Goal: Information Seeking & Learning: Learn about a topic

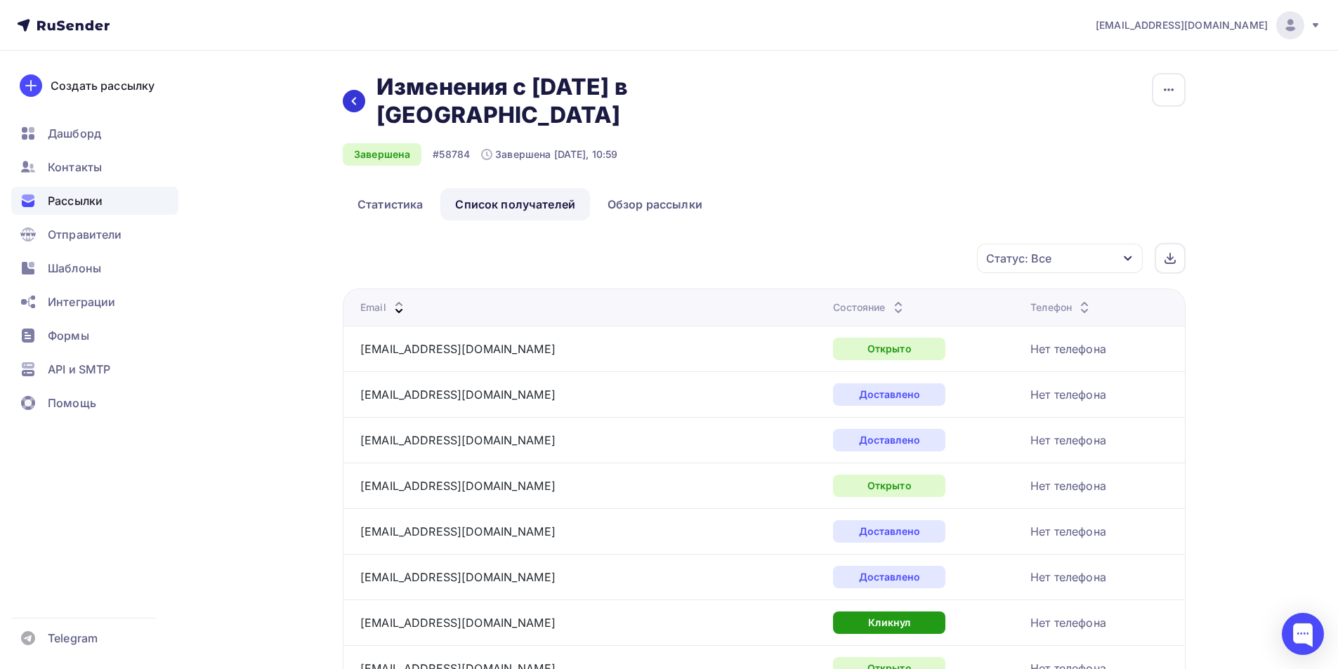
click at [354, 90] on div at bounding box center [354, 101] width 22 height 22
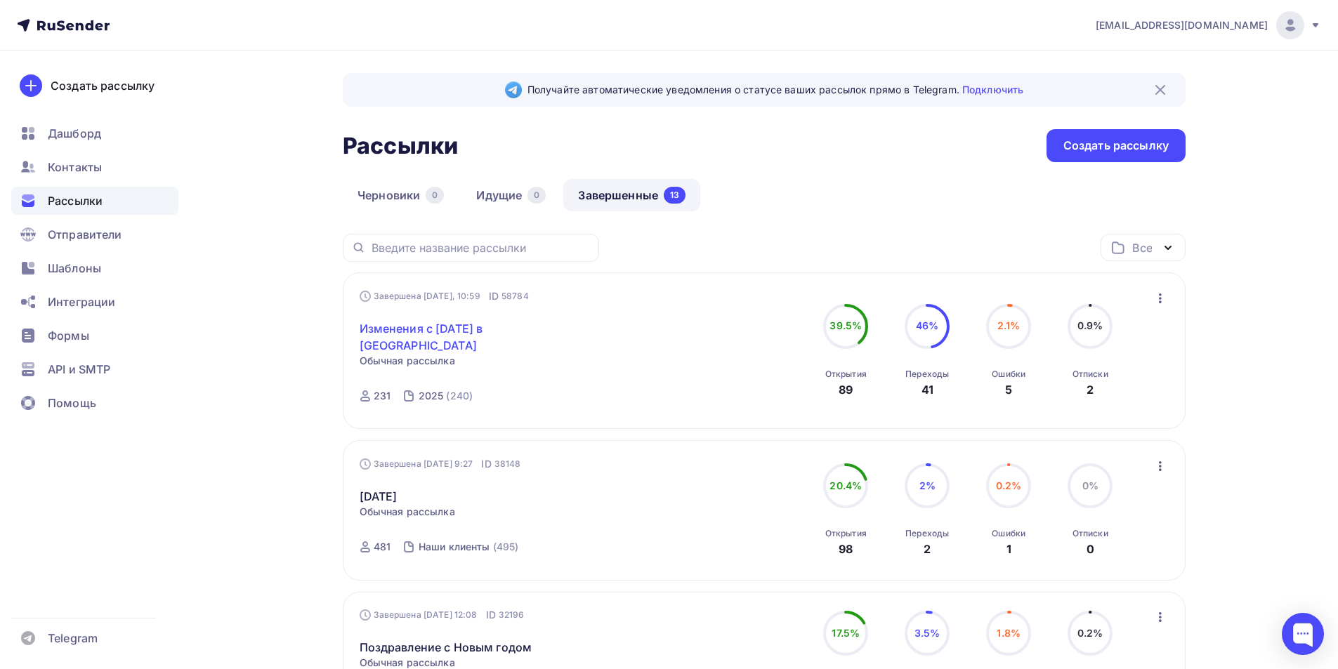
click at [395, 329] on link "Изменения с [DATE] в [GEOGRAPHIC_DATA]" at bounding box center [480, 337] width 241 height 34
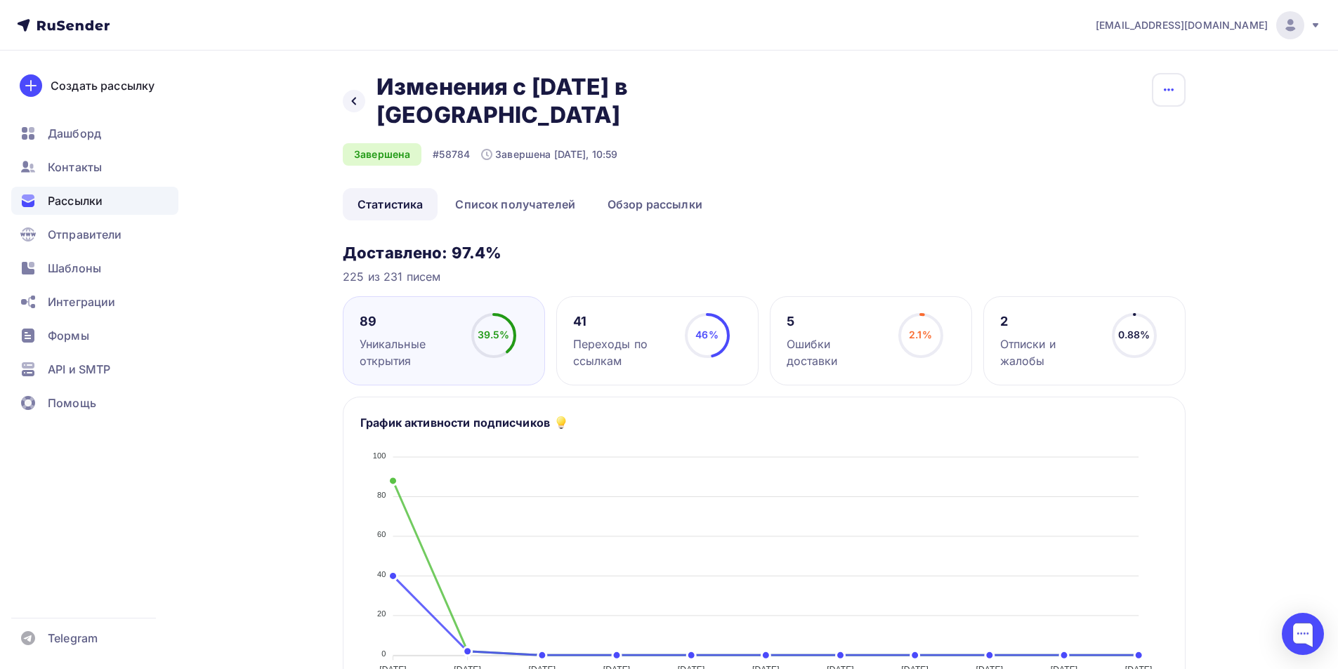
click at [1167, 90] on icon "button" at bounding box center [1168, 89] width 17 height 17
click at [948, 143] on div "Назад Изменения с [DATE] в [GEOGRAPHIC_DATA] Изменения с [DATE] в [GEOGRAPHIC_D…" at bounding box center [764, 130] width 843 height 115
click at [663, 188] on link "Обзор рассылки" at bounding box center [655, 204] width 124 height 32
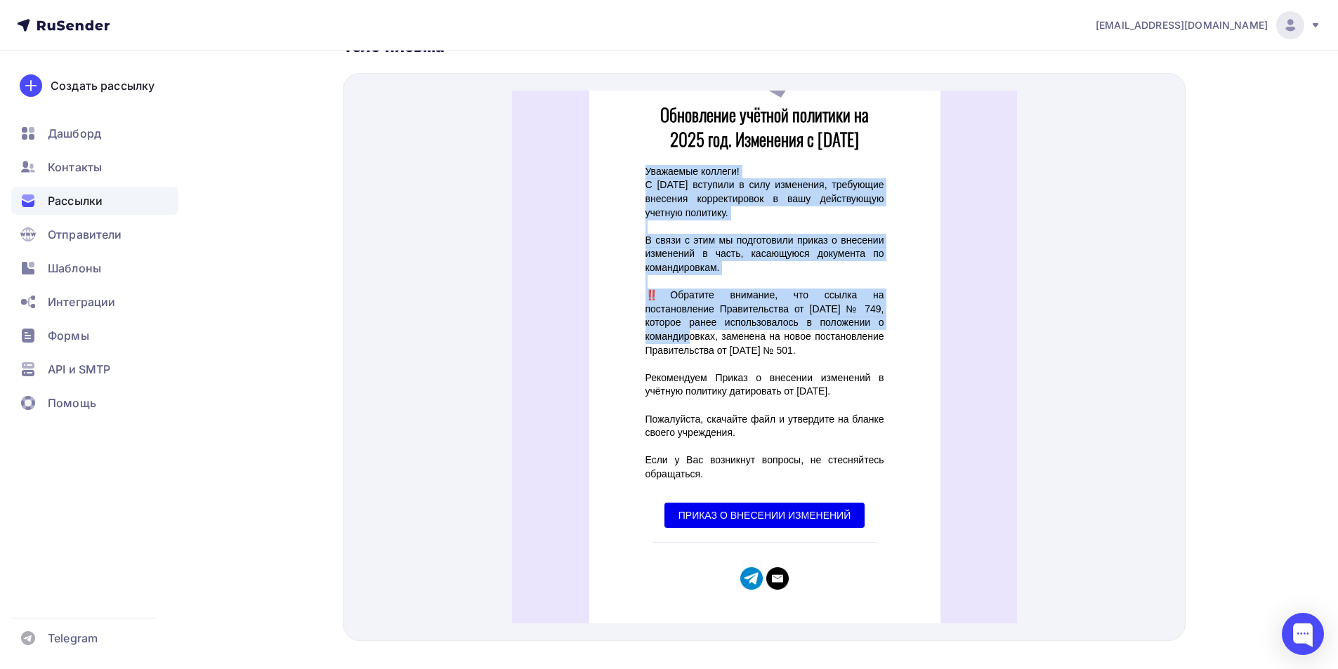
scroll to position [351, 0]
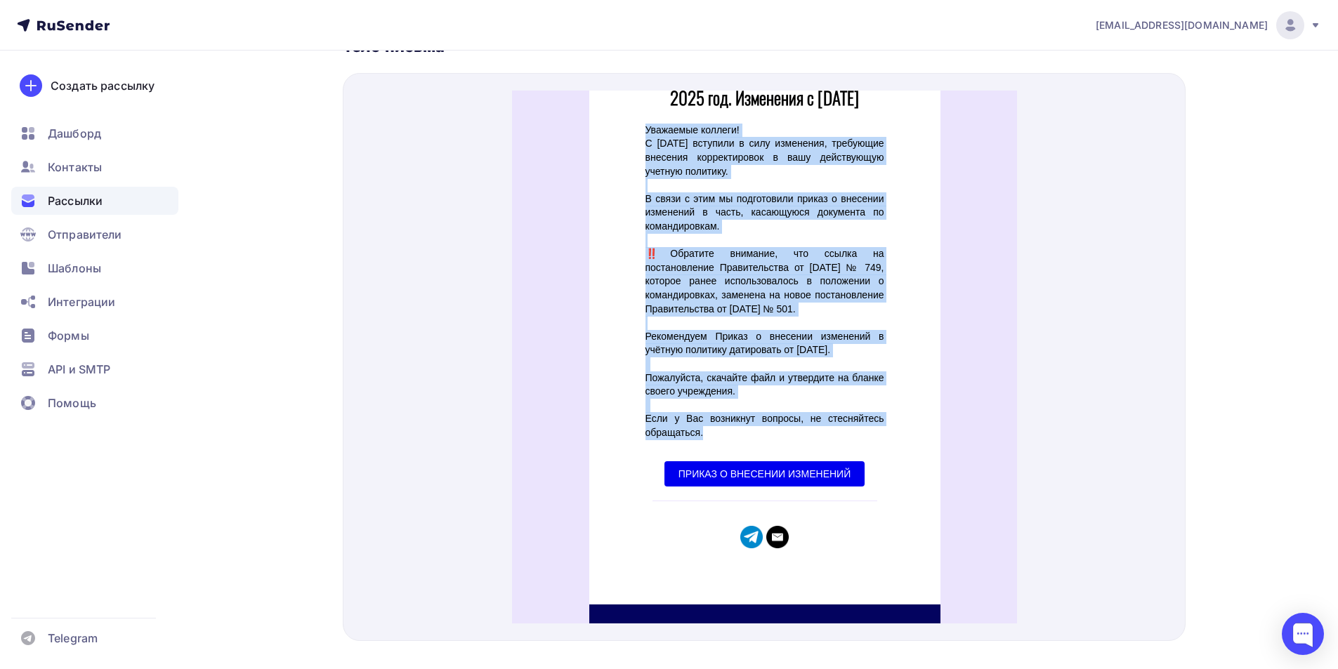
drag, startPoint x: 636, startPoint y: 263, endPoint x: 724, endPoint y: 417, distance: 177.5
click at [724, 417] on div "Обновление учётной политики на 2025 год. Изменения с [DATE] Уважаемые коллеги! …" at bounding box center [764, 155] width 351 height 865
copy div "Loremipsu dolorsi! A 7 consecte 9370 adip elitsedd e temp incididun, utlaboree …"
